Goal: Manage account settings

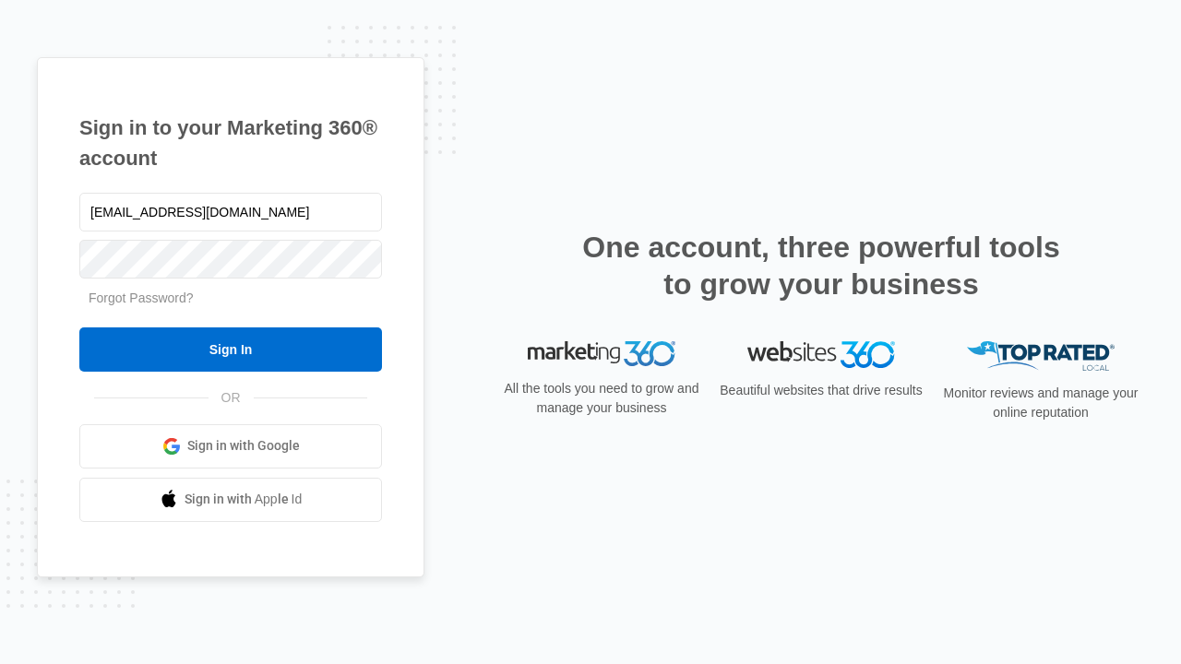
type input "[EMAIL_ADDRESS][DOMAIN_NAME]"
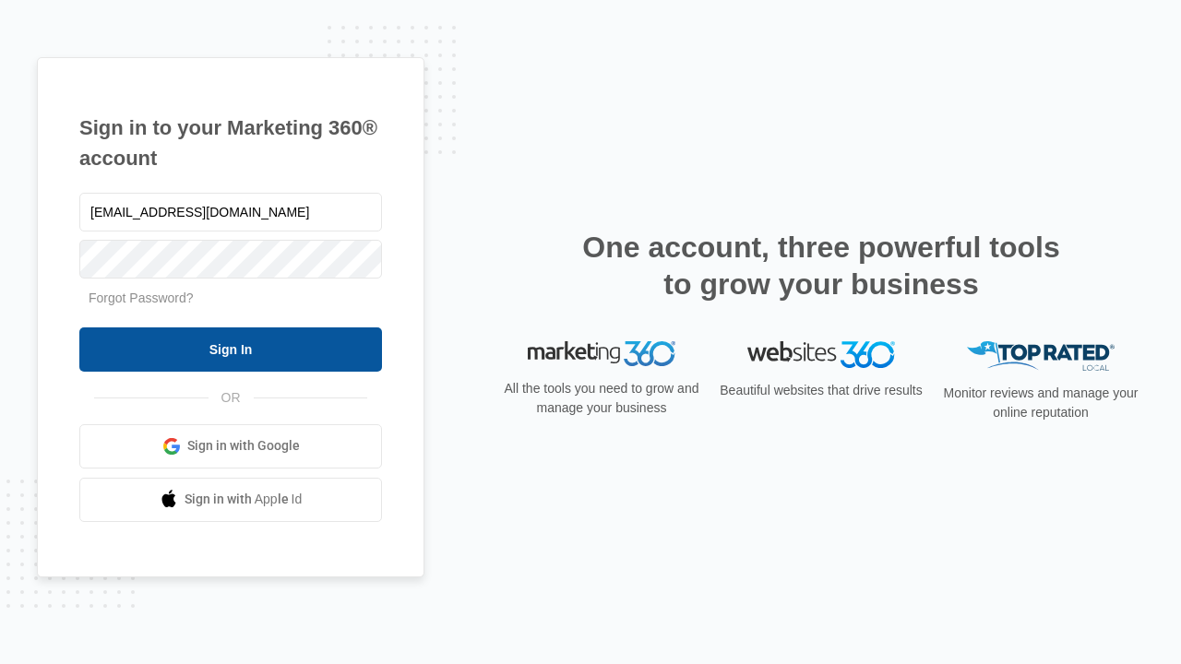
click at [231, 349] on input "Sign In" at bounding box center [230, 350] width 303 height 44
